Goal: Task Accomplishment & Management: Manage account settings

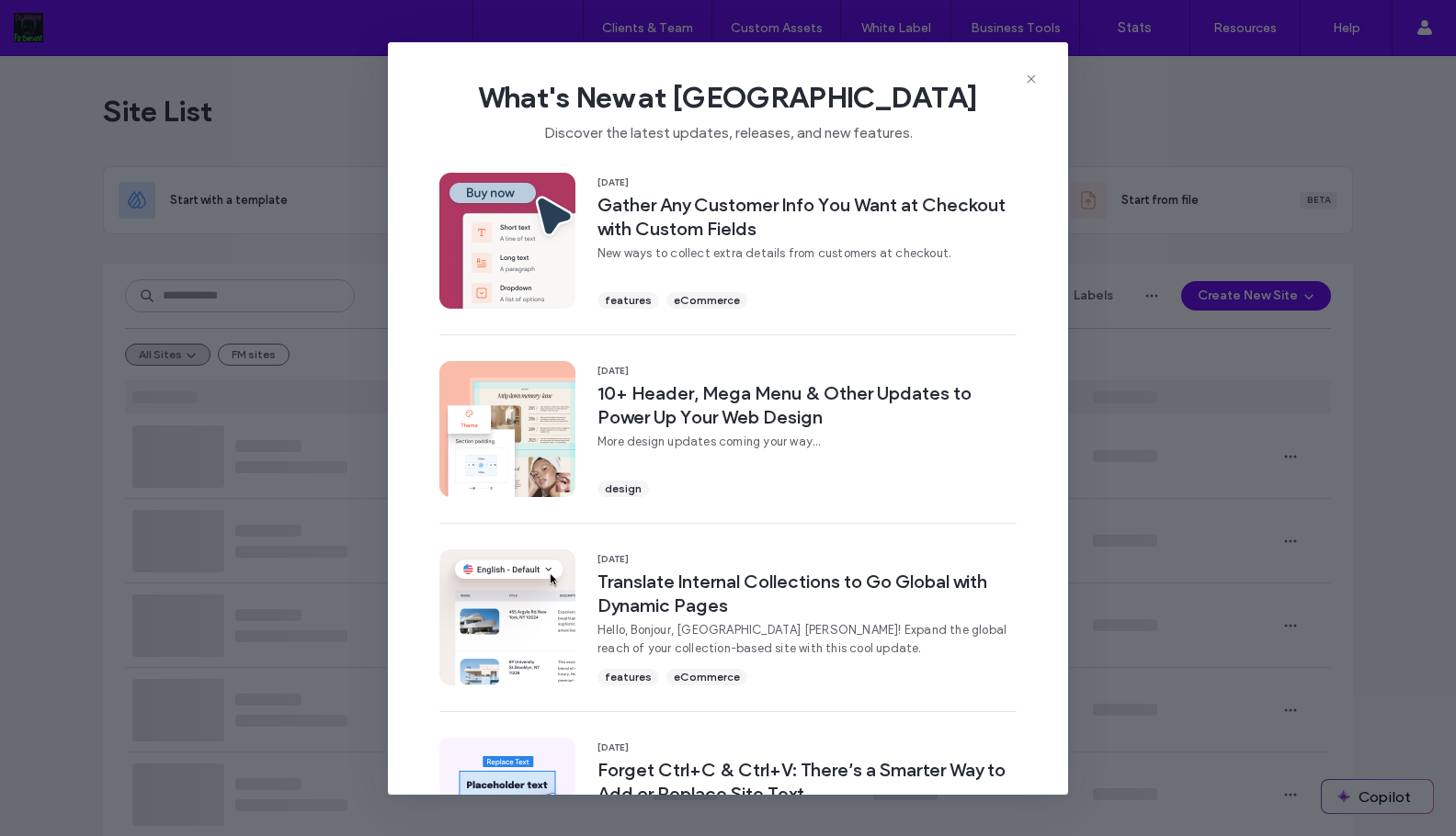
click at [1031, 78] on use at bounding box center [1030, 79] width 9 height 9
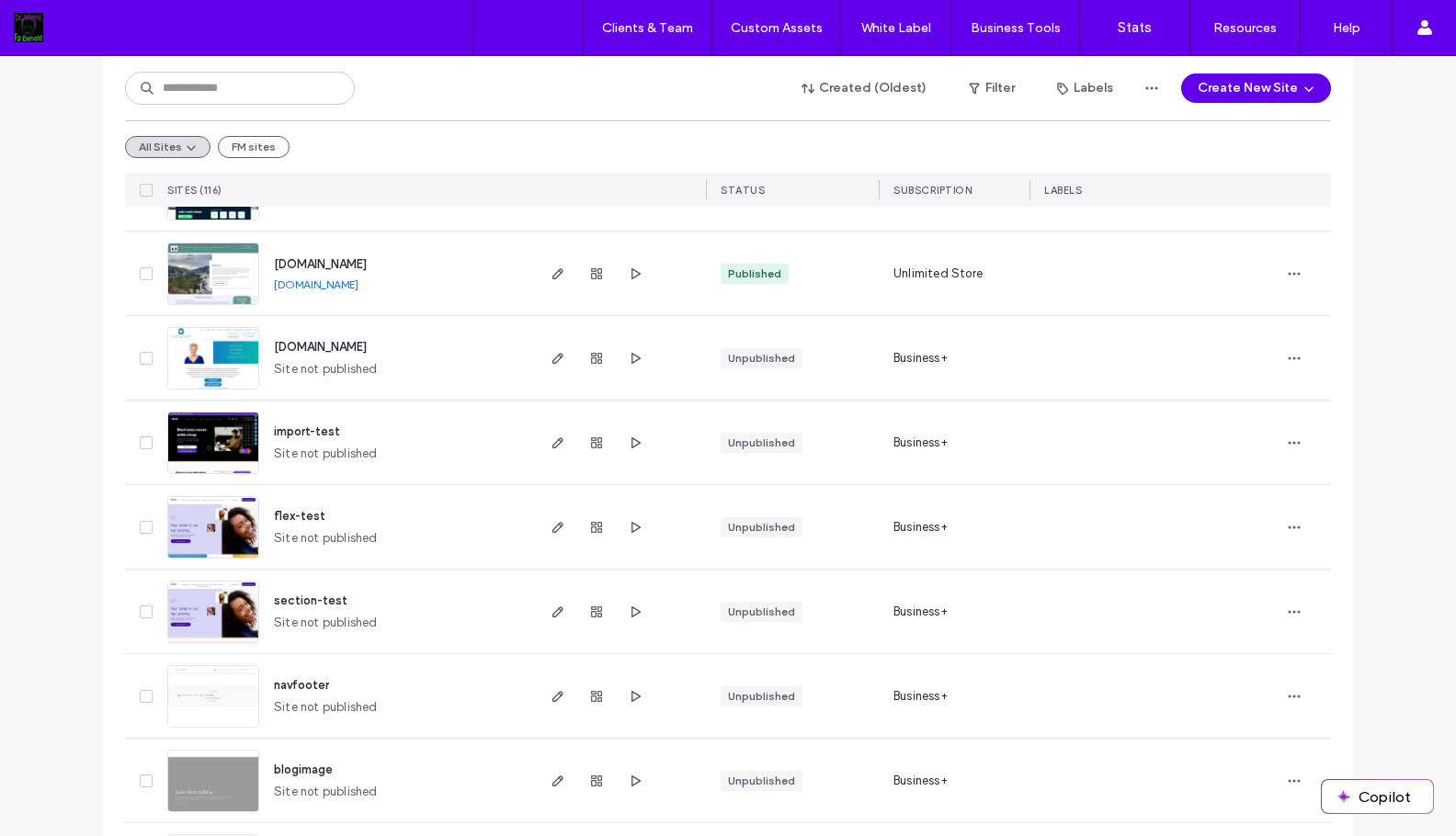
scroll to position [1029, 0]
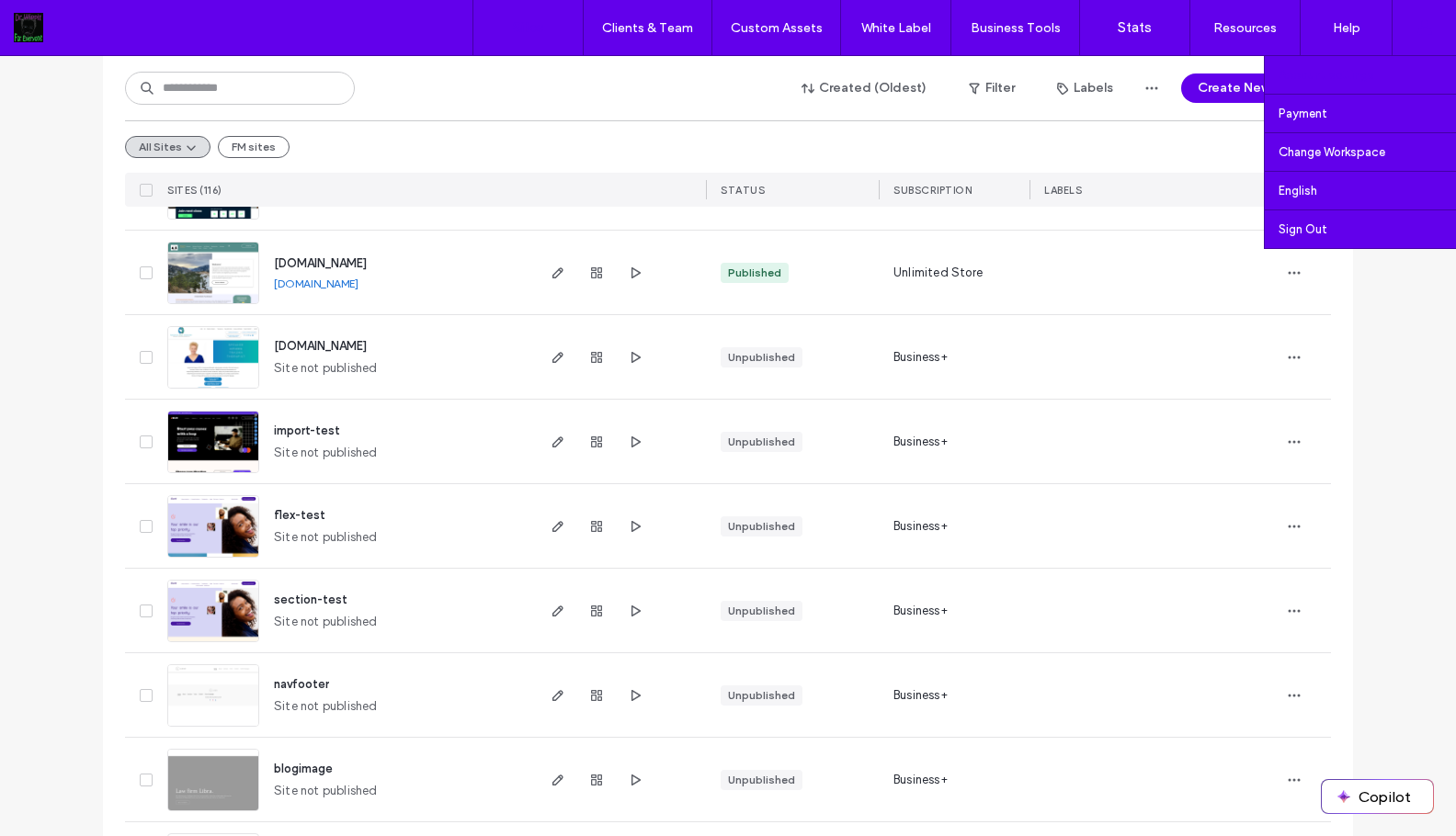
click at [1372, 72] on link "Account settings" at bounding box center [1367, 75] width 177 height 38
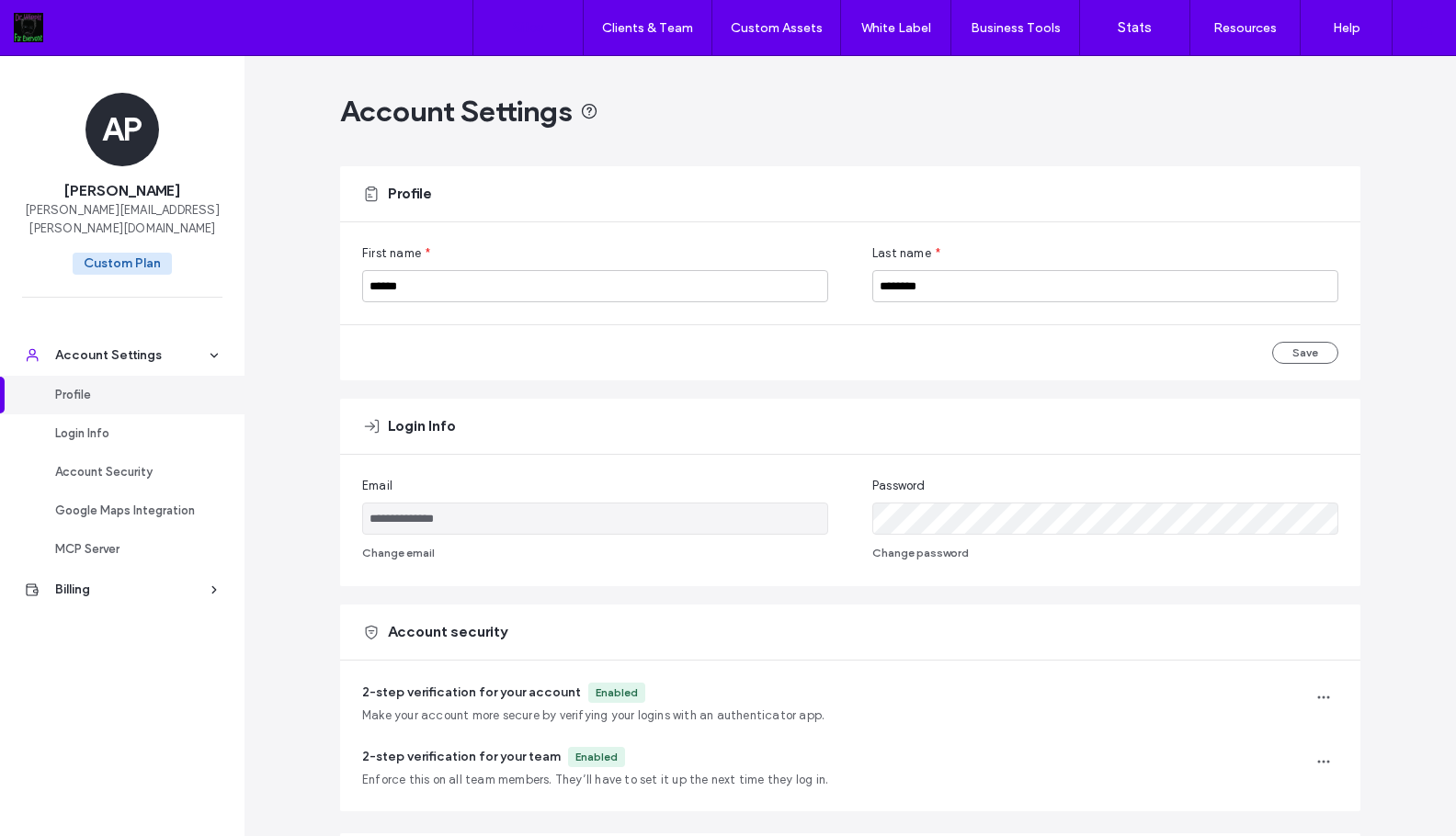
click at [531, 30] on label "Sites" at bounding box center [529, 27] width 31 height 17
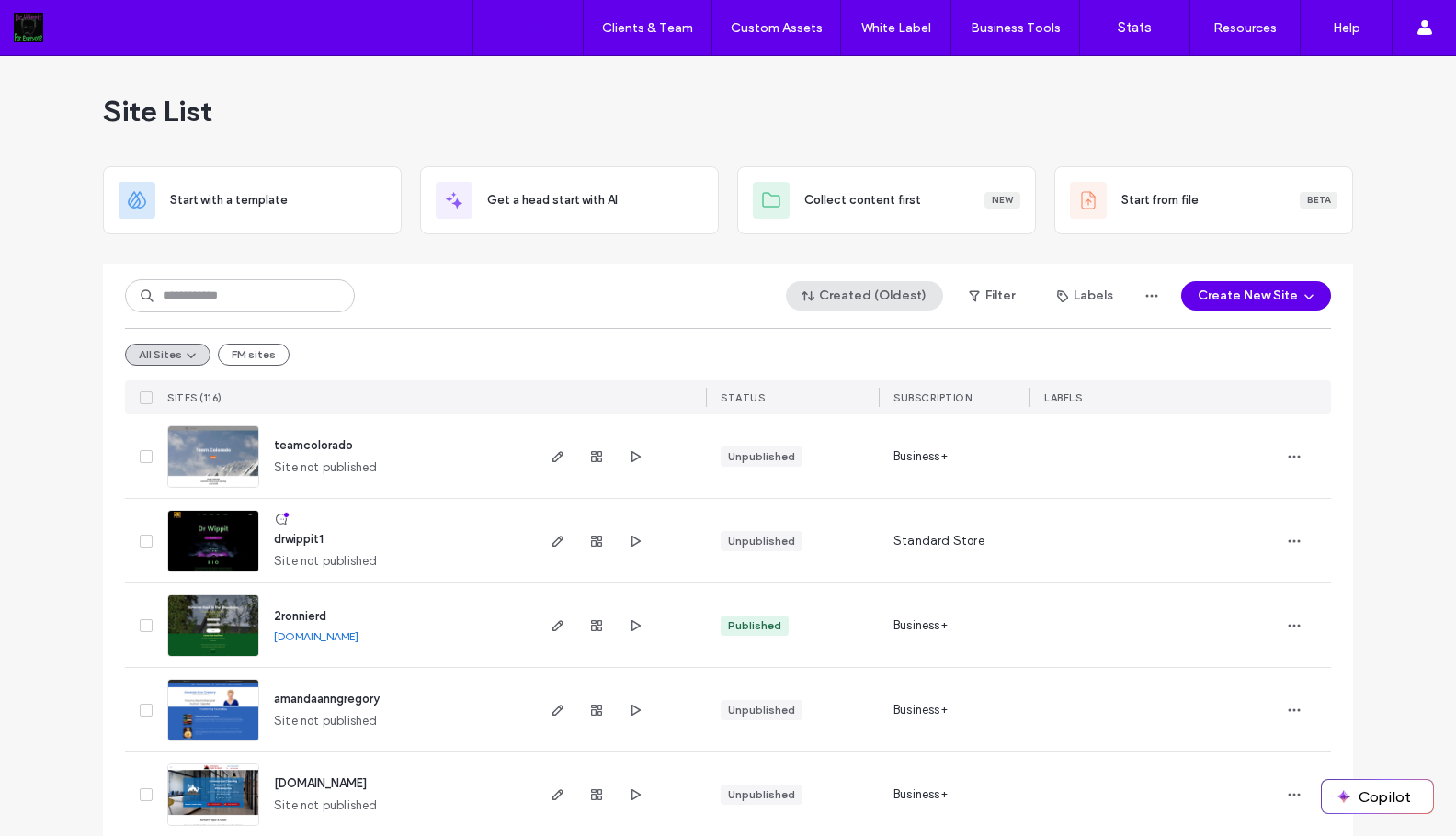
click at [899, 294] on button "Created (Oldest)" at bounding box center [864, 296] width 157 height 29
click at [866, 513] on div "Newest" at bounding box center [868, 517] width 163 height 35
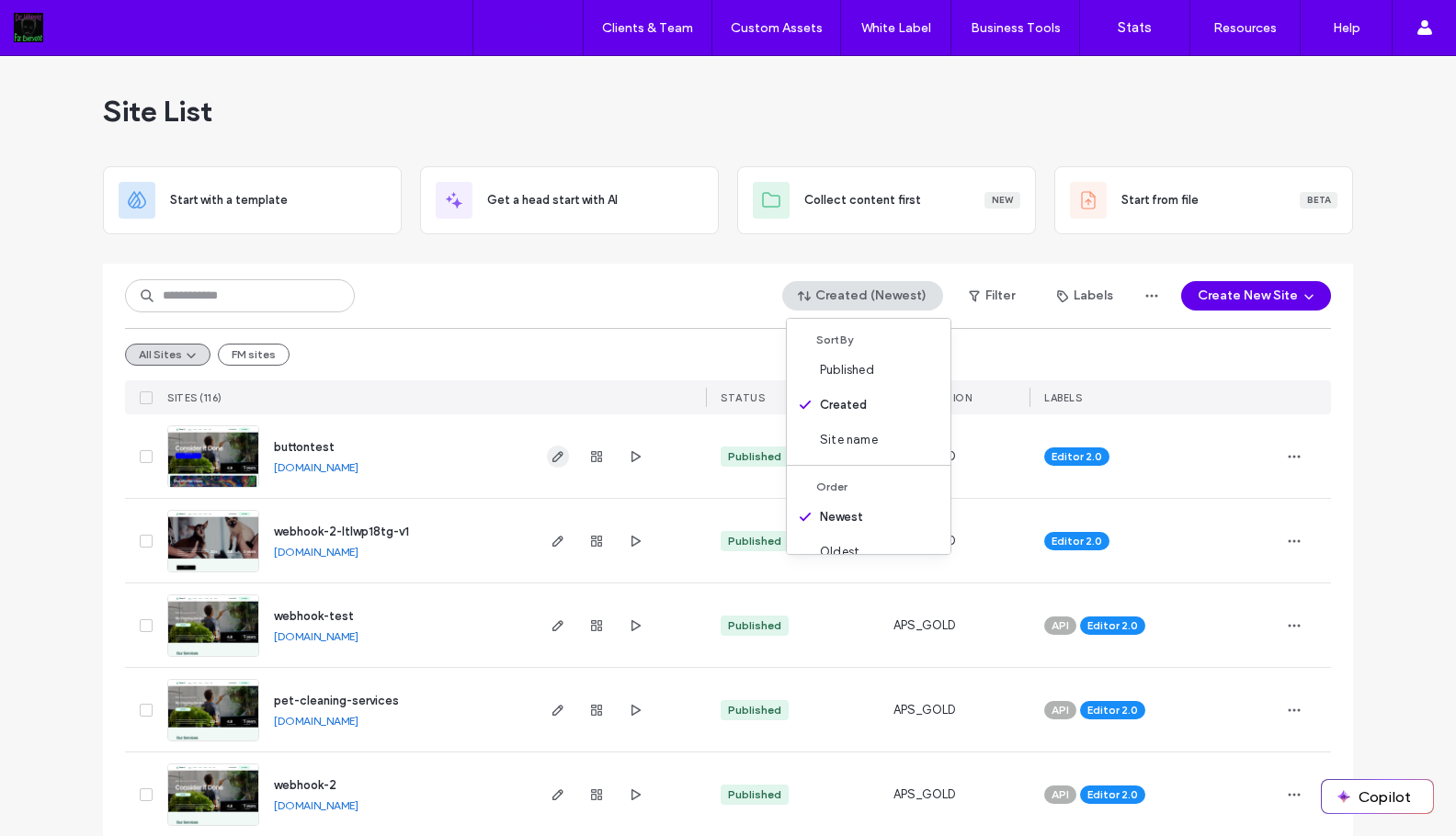
click at [550, 457] on icon "button" at bounding box center [557, 456] width 15 height 15
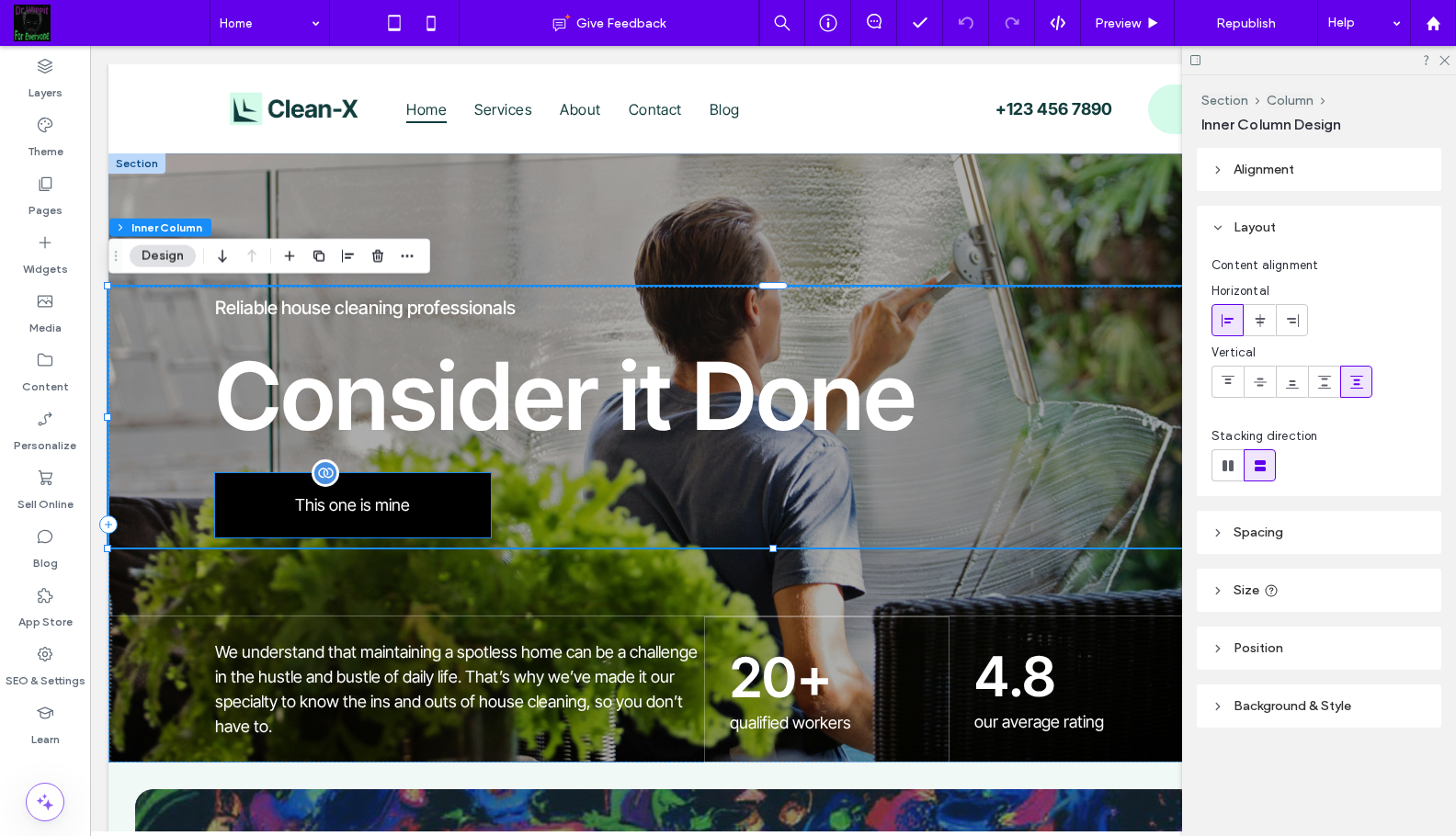
click at [386, 500] on p "This one is mine" at bounding box center [352, 505] width 246 height 19
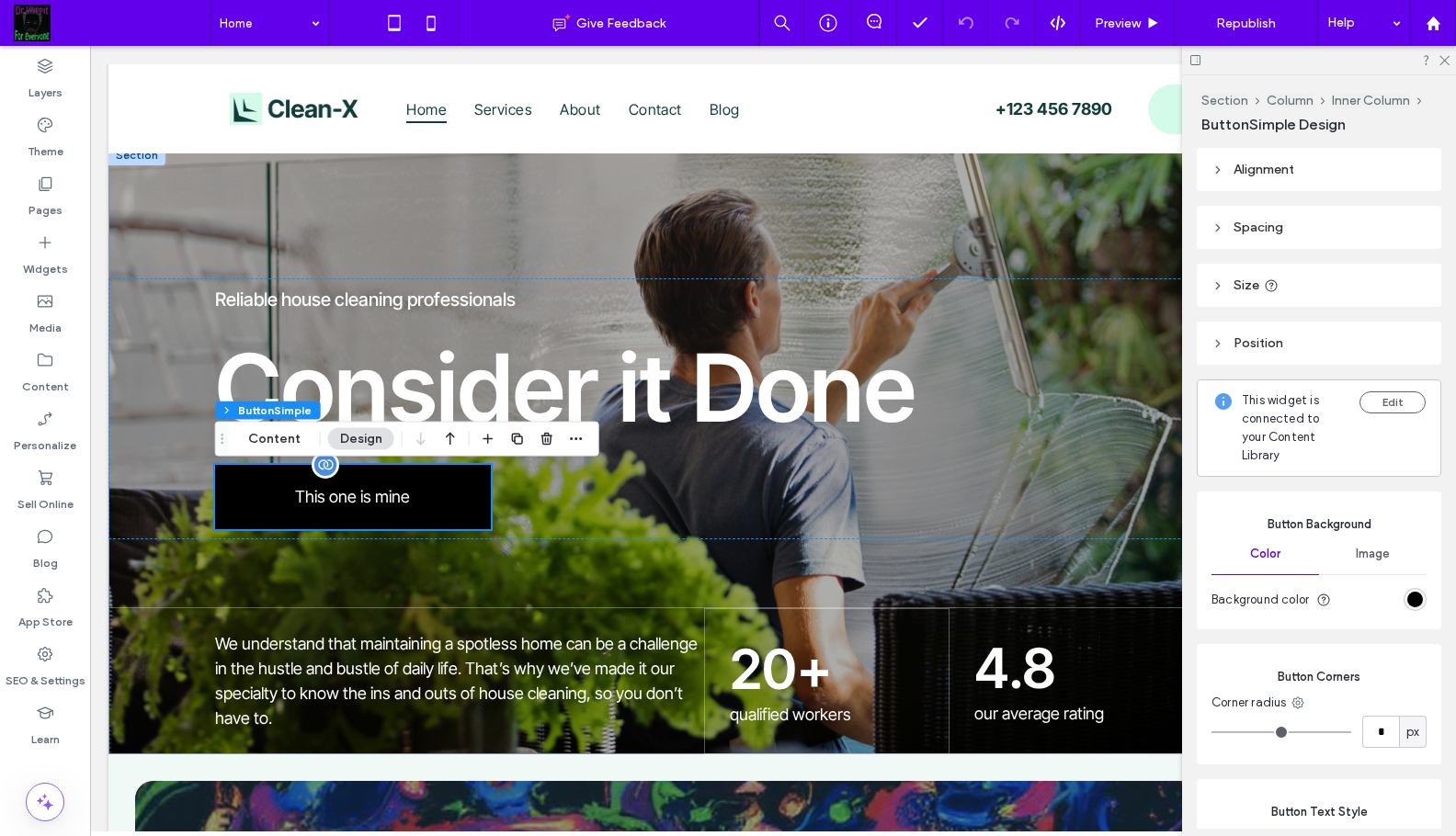
scroll to position [19, 0]
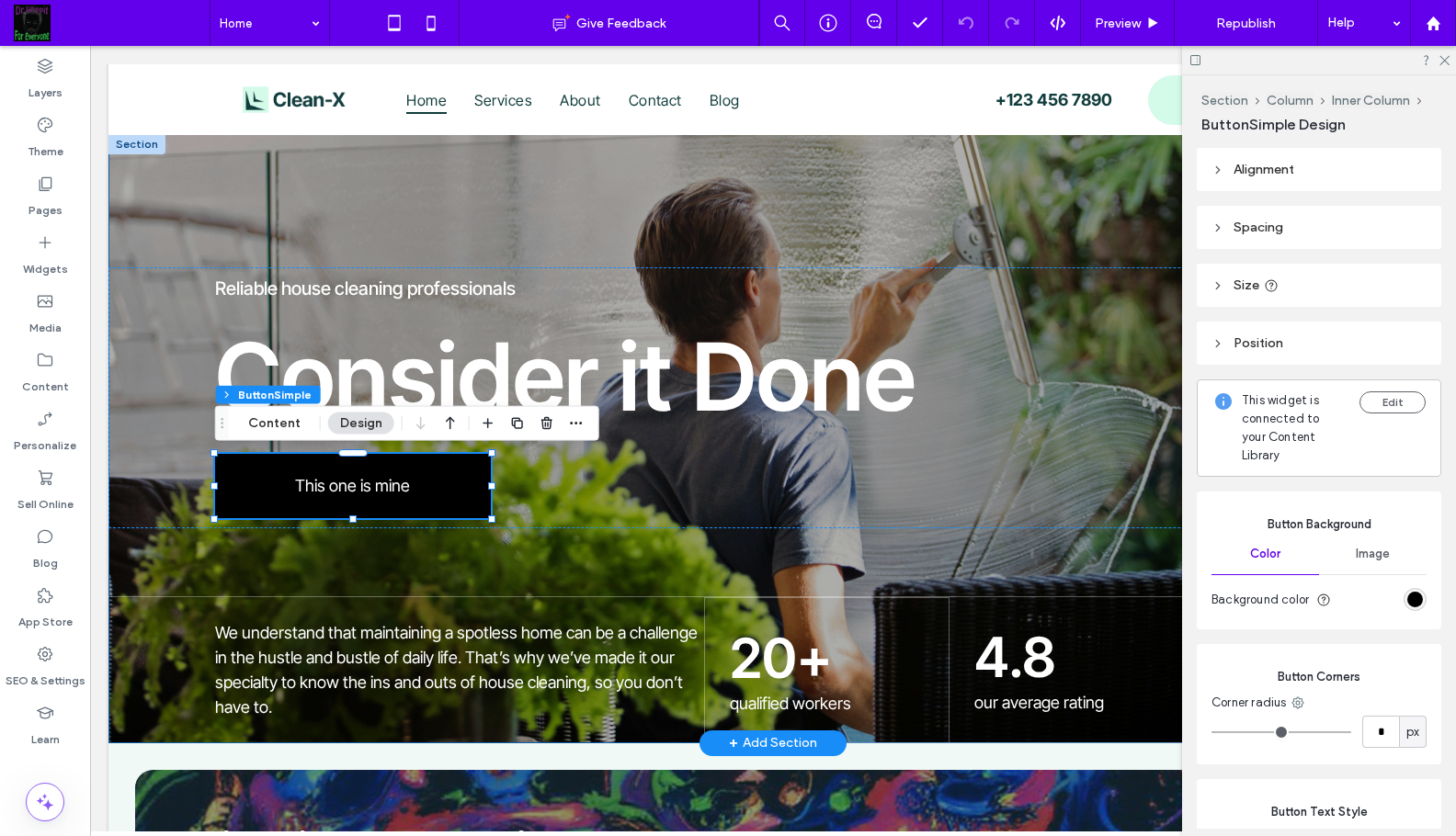
click at [347, 213] on div "Reliable house cleaning professionals Consider it Done This one is mine We unde…" at bounding box center [773, 438] width 1329 height 610
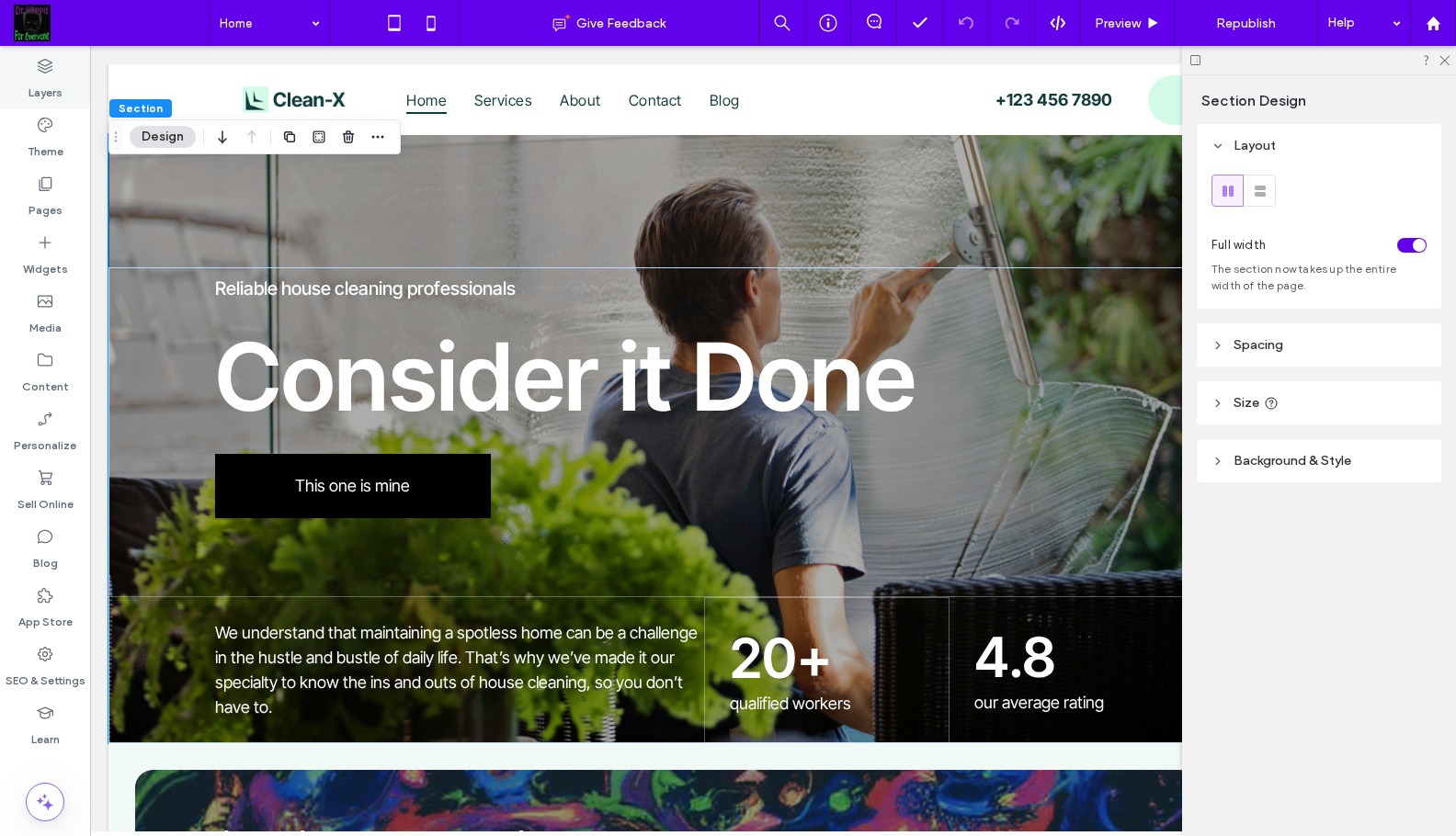
click at [46, 83] on label "Layers" at bounding box center [45, 88] width 34 height 25
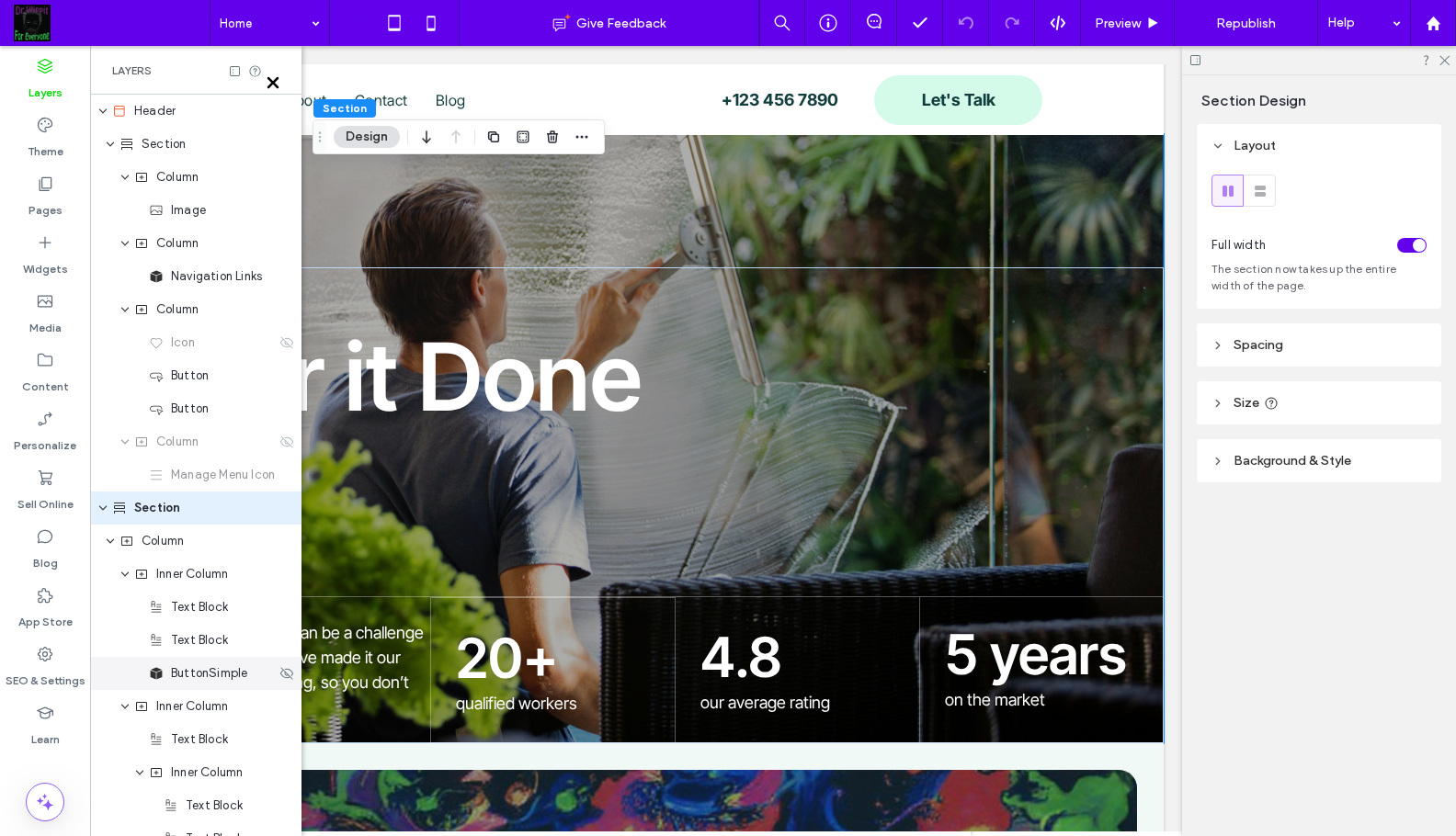
scroll to position [43, 0]
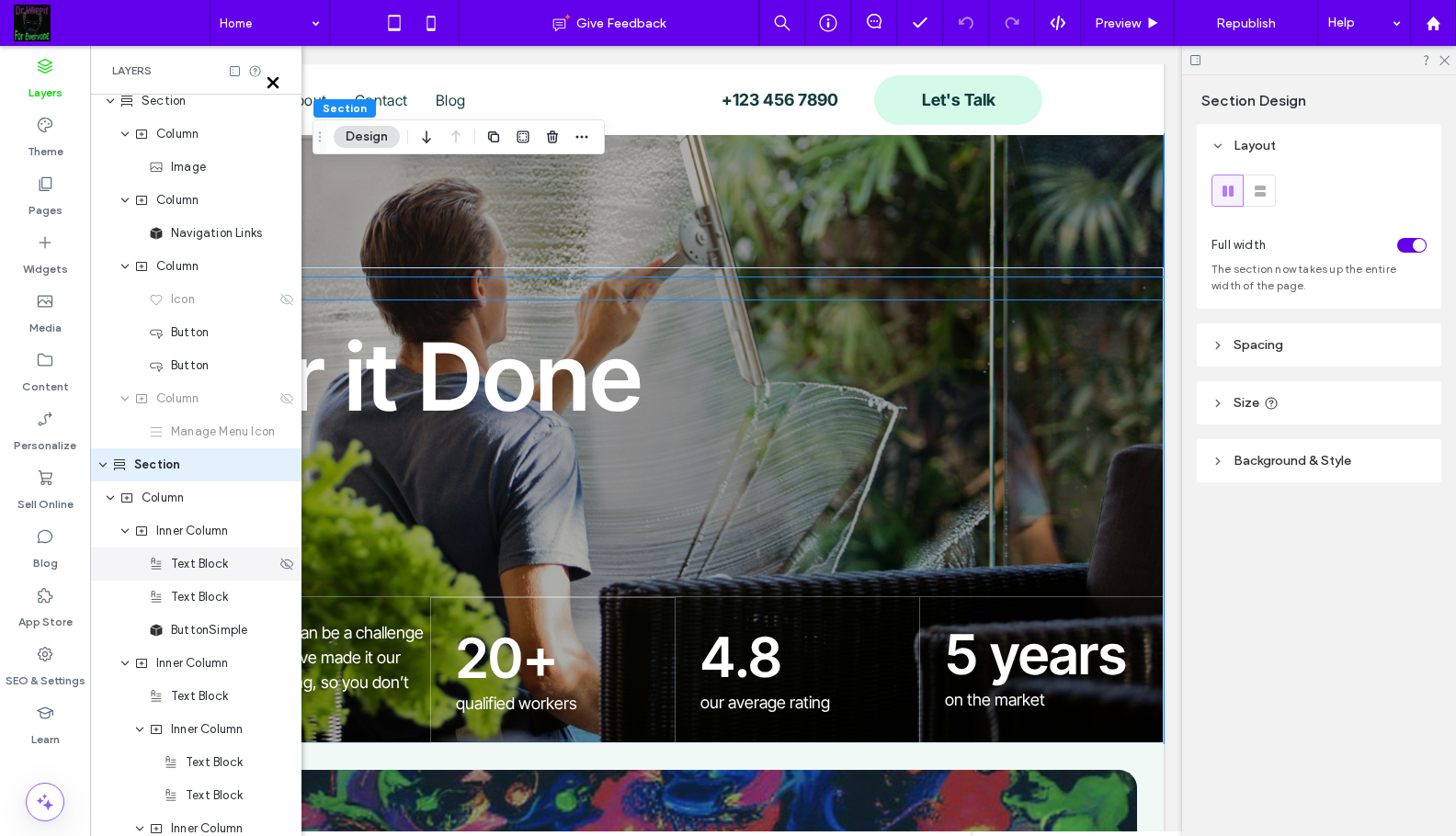
click at [200, 565] on span "Text Block" at bounding box center [199, 564] width 57 height 18
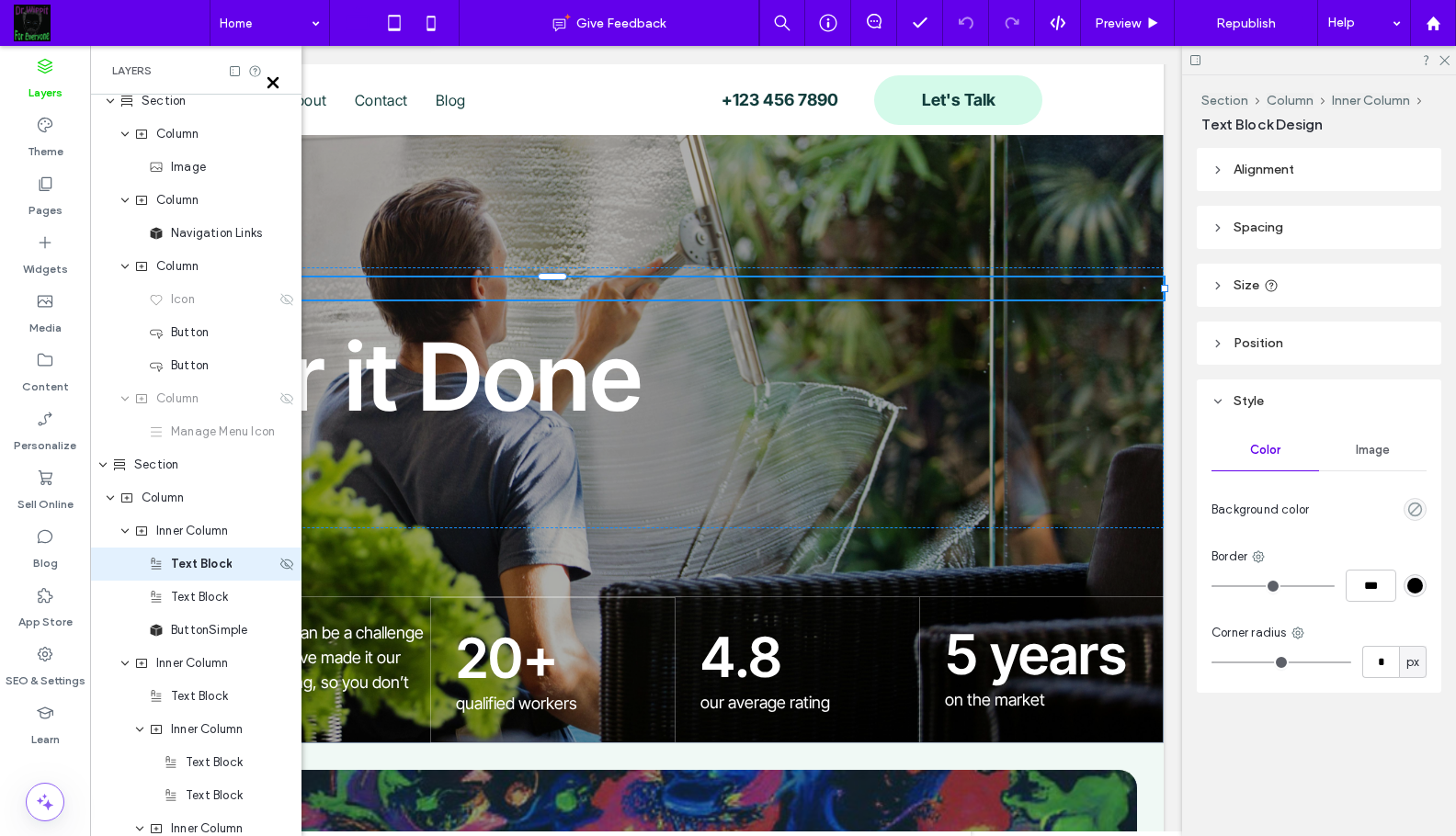
scroll to position [143, 0]
